Goal: Information Seeking & Learning: Learn about a topic

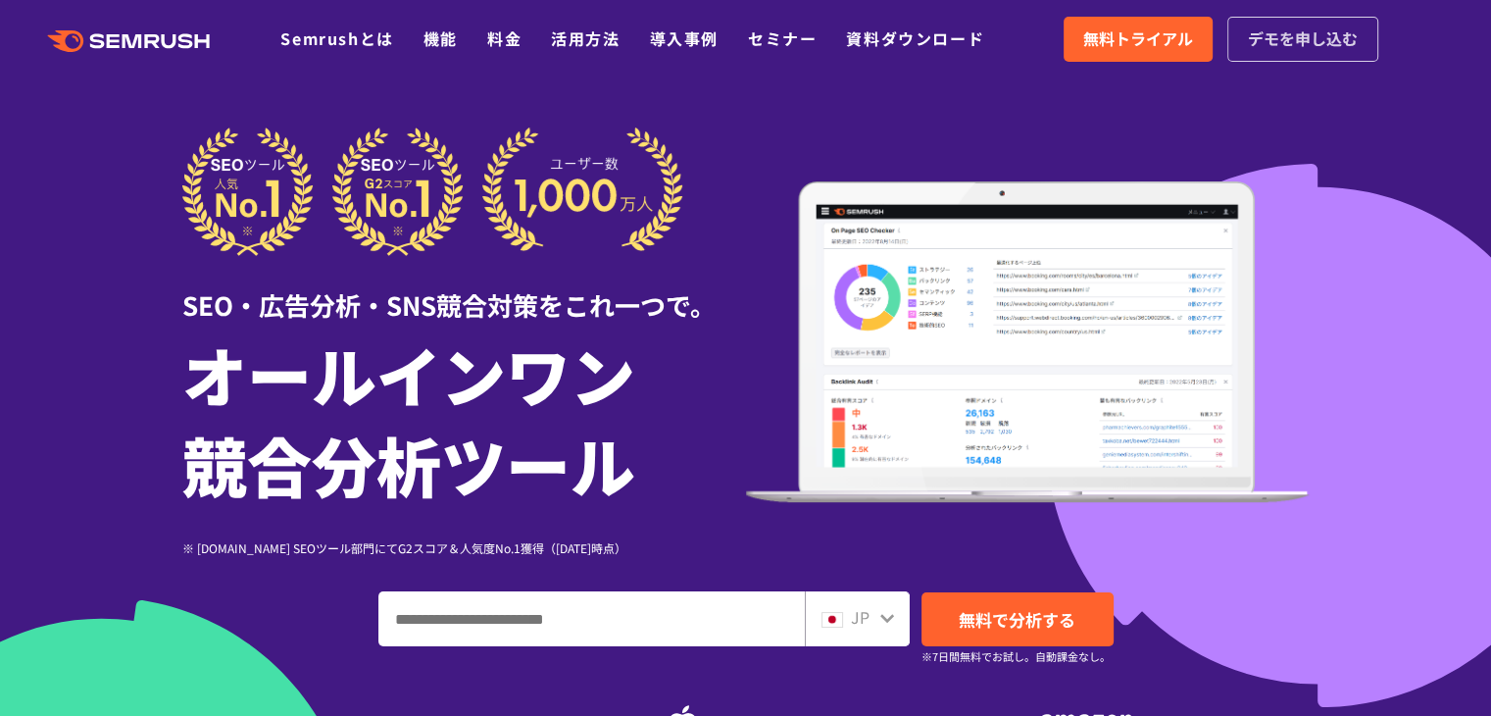
click at [1294, 52] on link "デモを申し込む" at bounding box center [1303, 39] width 151 height 45
click at [1107, 47] on span "無料トライアル" at bounding box center [1138, 38] width 110 height 25
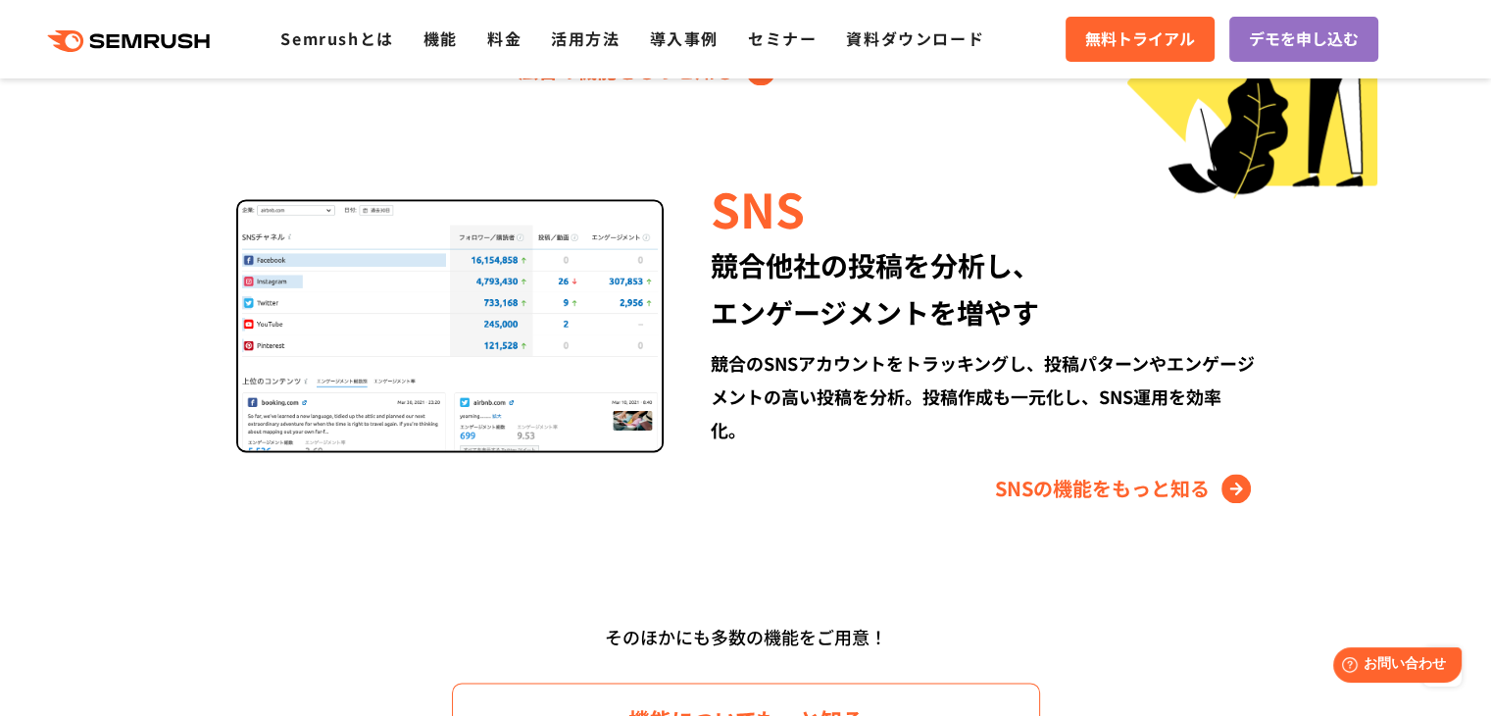
scroll to position [2451, 0]
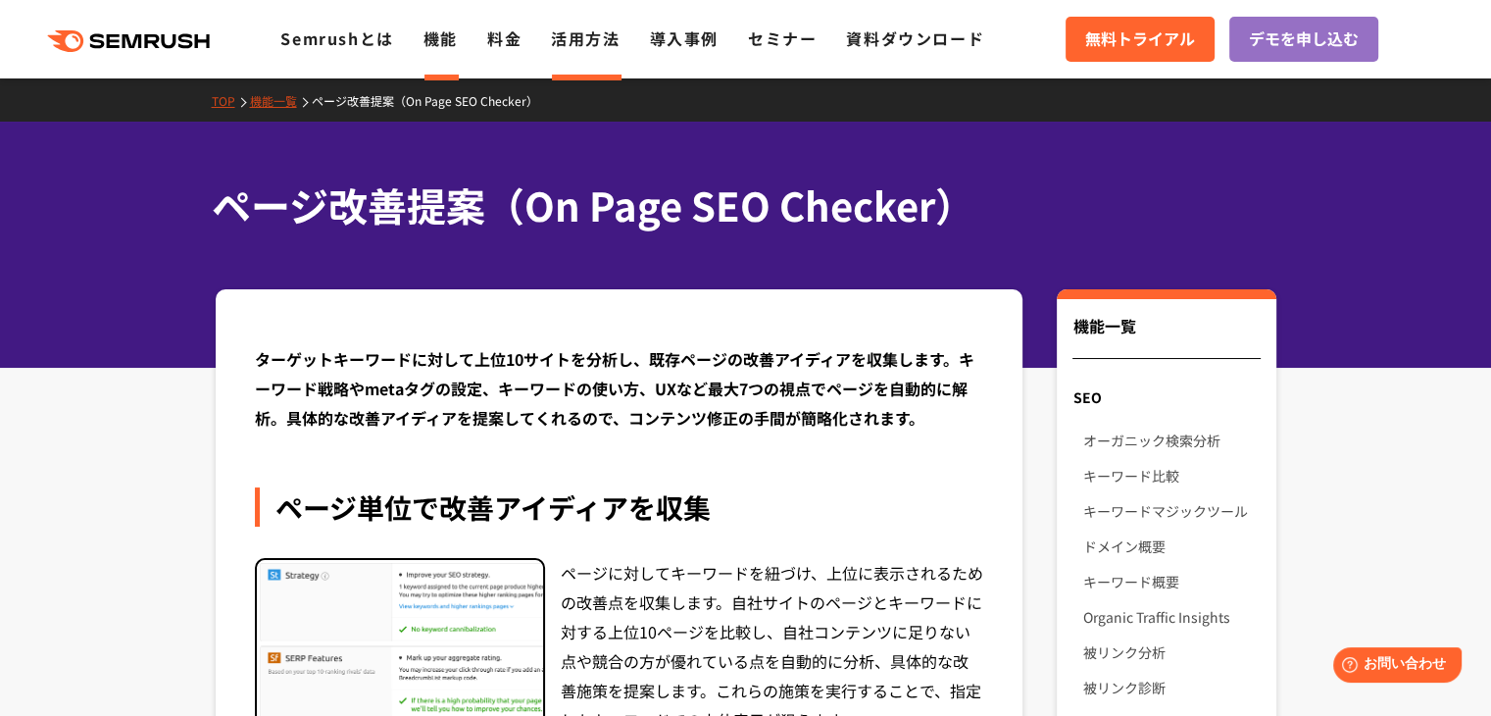
click at [603, 51] on li "活用方法" at bounding box center [585, 38] width 69 height 25
click at [599, 42] on link "活用方法" at bounding box center [585, 38] width 69 height 24
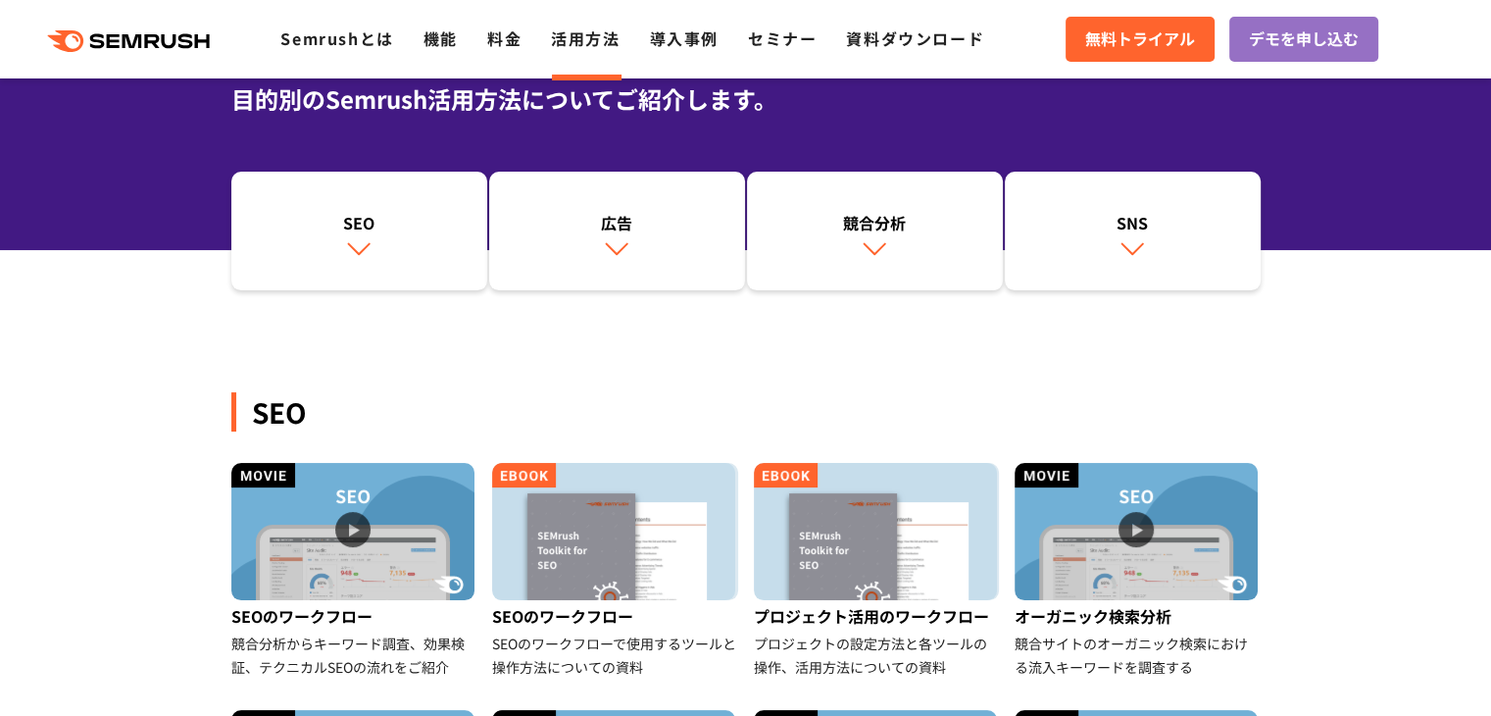
scroll to position [173, 0]
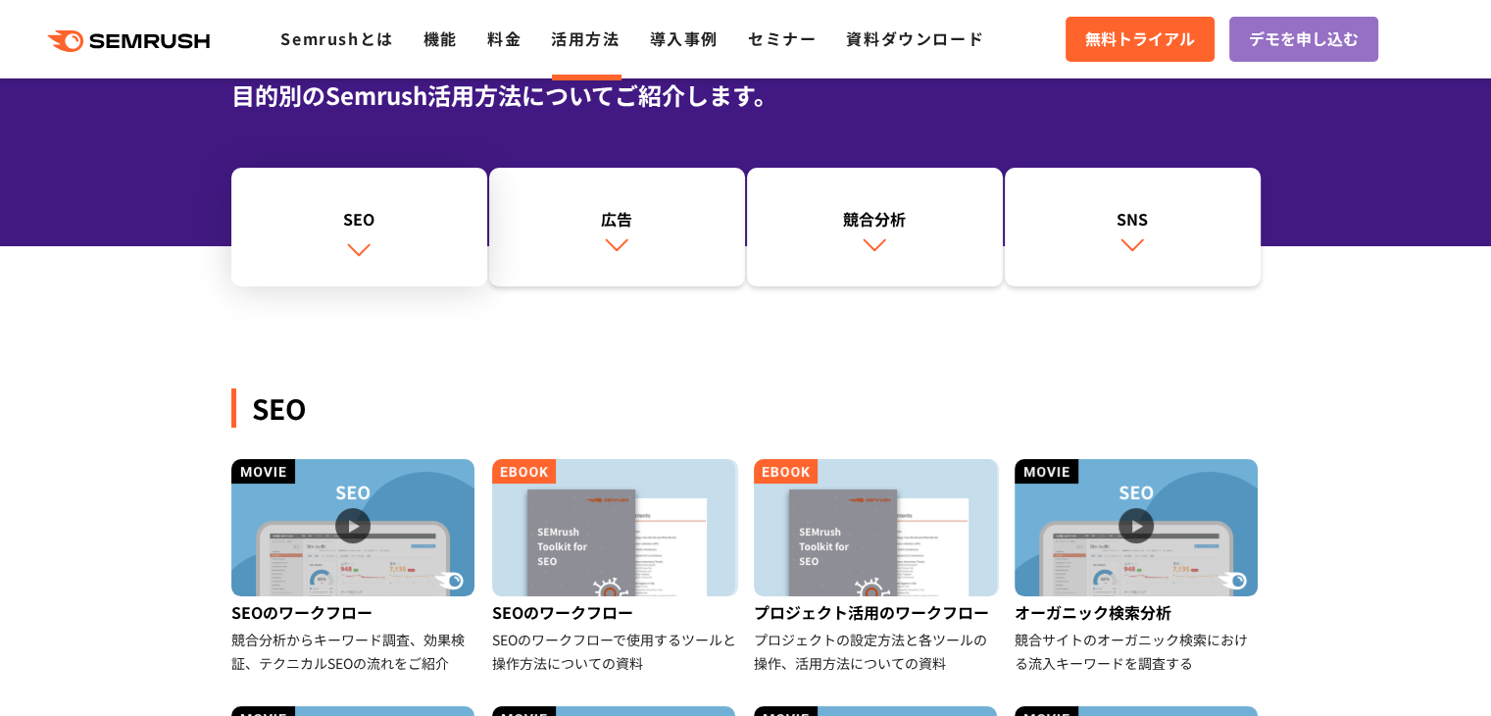
click at [428, 272] on link "SEO" at bounding box center [359, 228] width 256 height 120
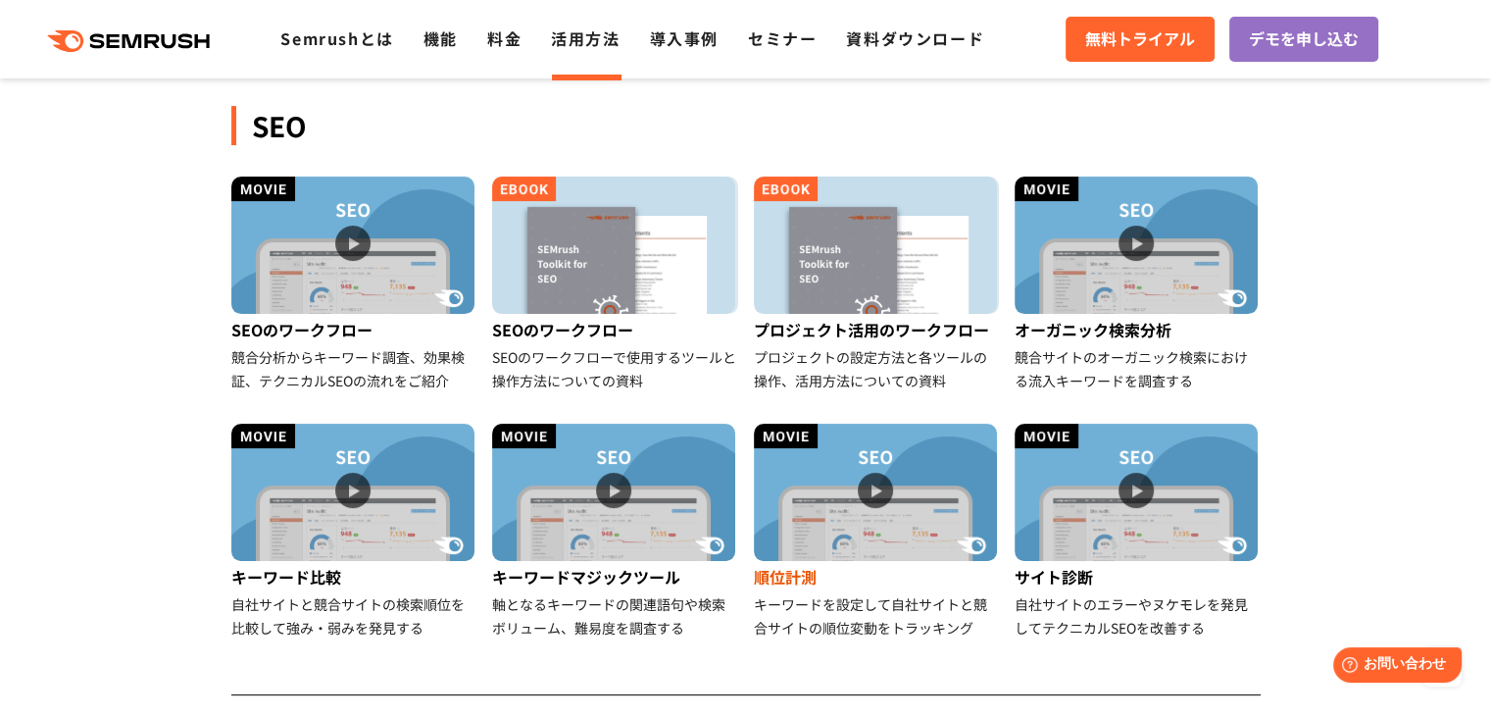
scroll to position [449, 0]
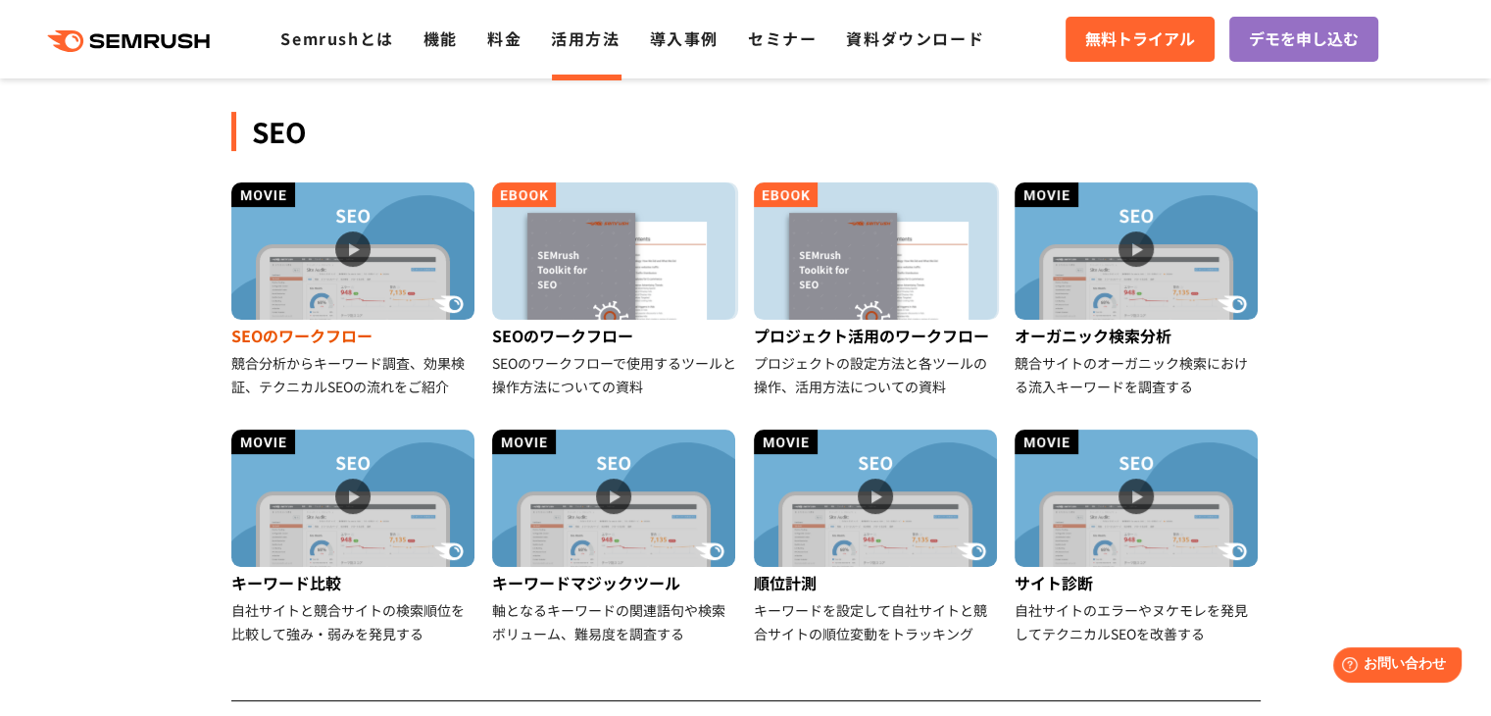
click at [436, 260] on img at bounding box center [352, 250] width 243 height 137
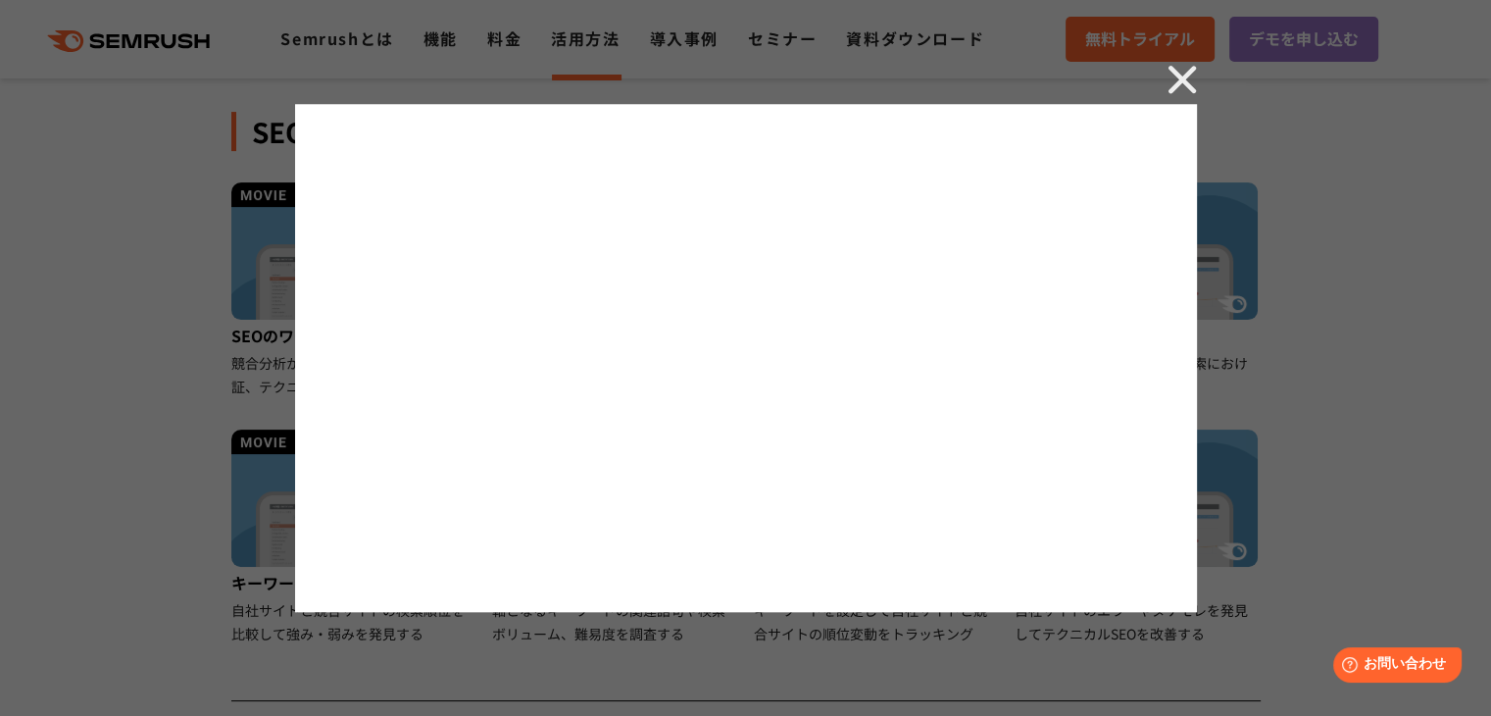
click at [1192, 72] on img at bounding box center [1182, 79] width 29 height 29
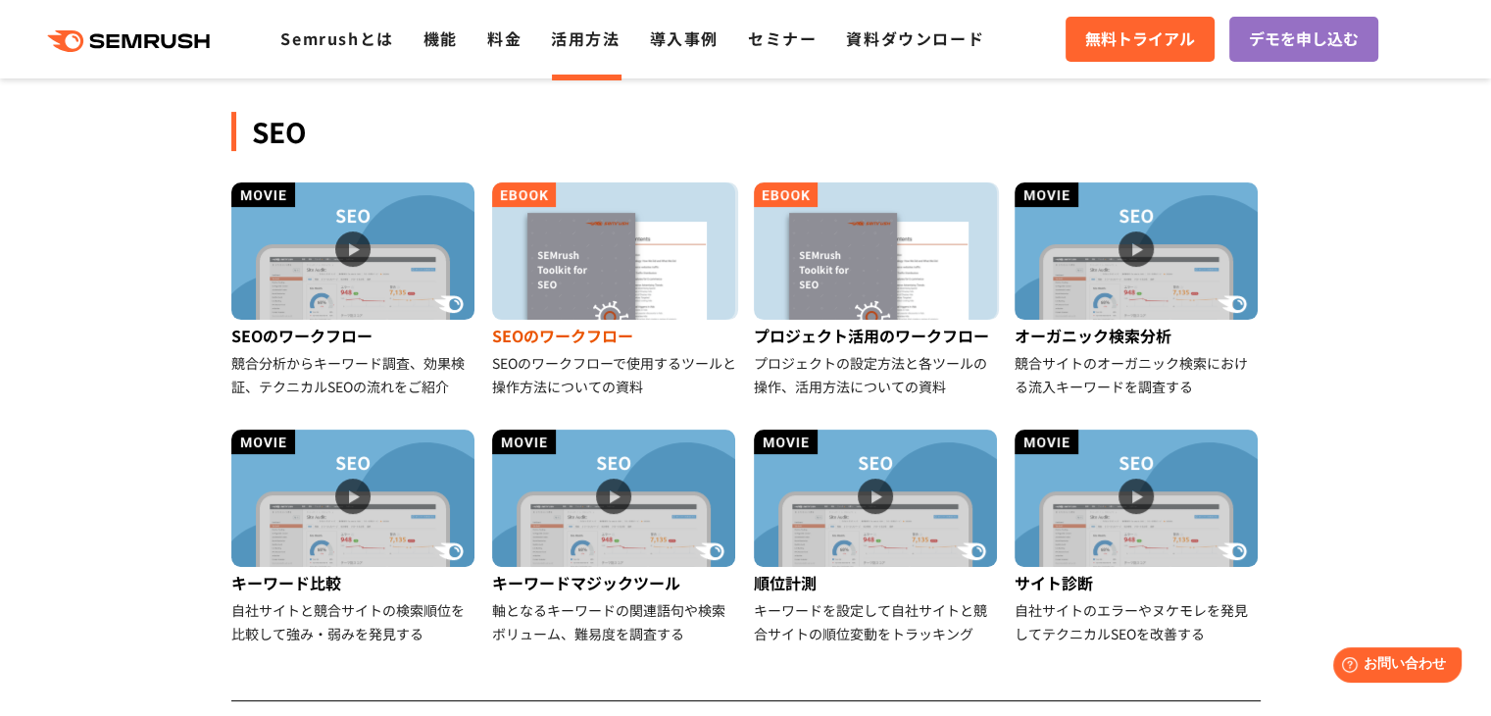
click at [575, 268] on img at bounding box center [613, 250] width 243 height 137
click at [359, 239] on img at bounding box center [352, 250] width 243 height 137
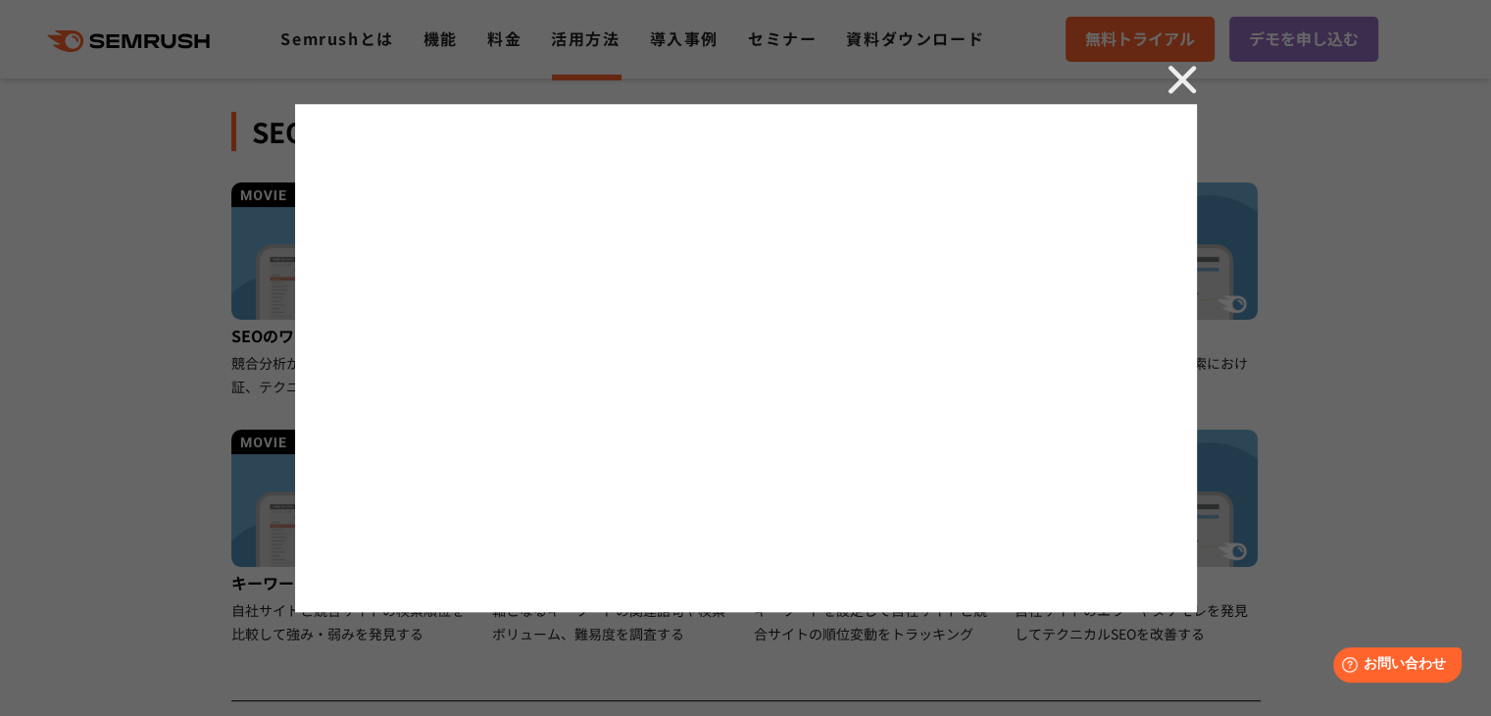
click at [92, 329] on div at bounding box center [745, 358] width 1491 height 716
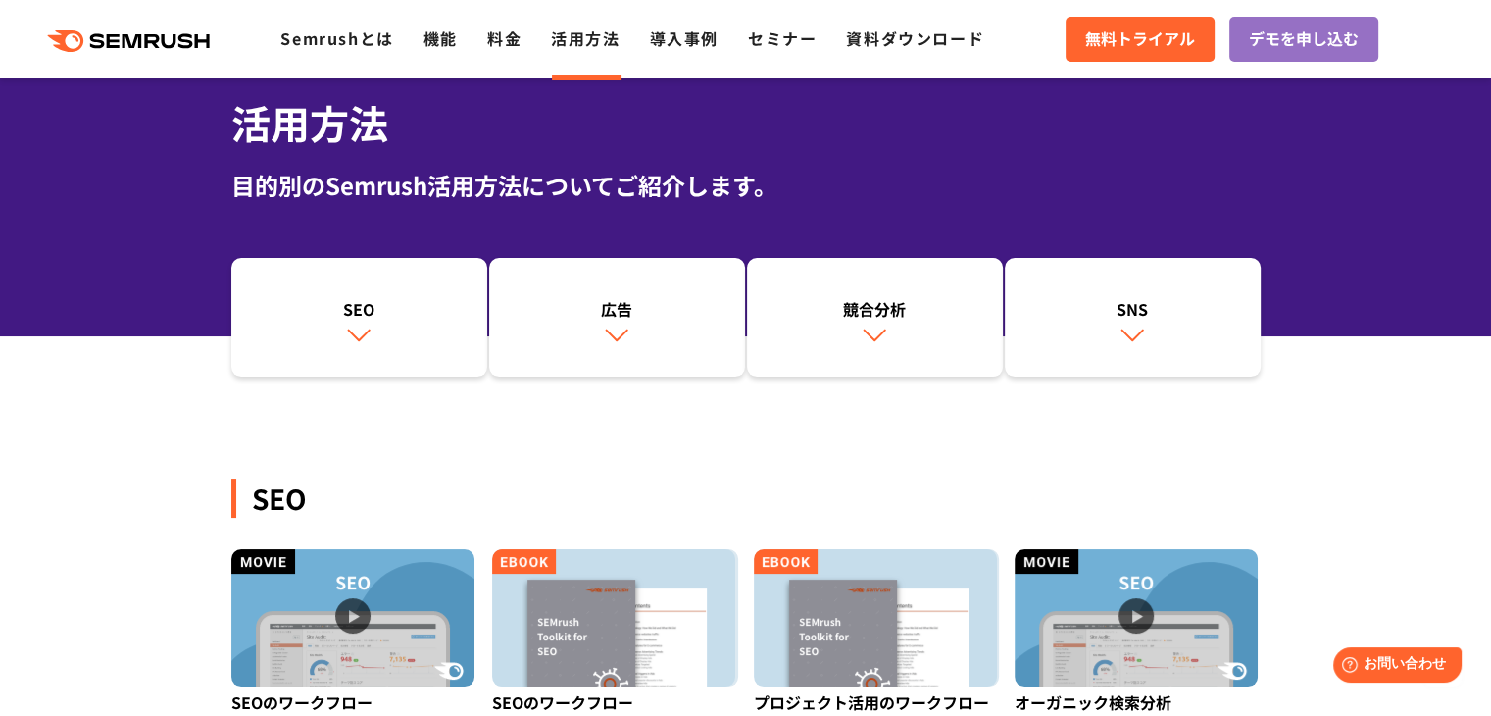
scroll to position [0, 0]
